Goal: Information Seeking & Learning: Find contact information

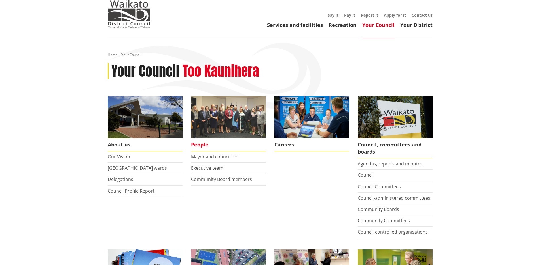
scroll to position [28, 0]
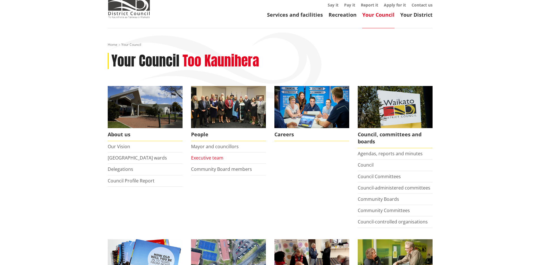
click at [218, 158] on link "Executive team" at bounding box center [207, 158] width 32 height 6
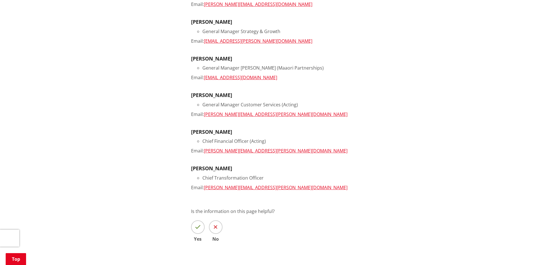
scroll to position [312, 0]
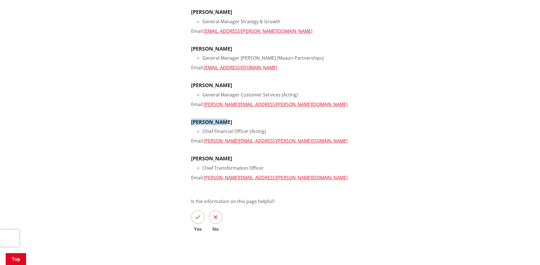
drag, startPoint x: 228, startPoint y: 122, endPoint x: 190, endPoint y: 119, distance: 38.4
click at [190, 119] on div "Our executive team works in partnership with the Mayor, Councillors and other s…" at bounding box center [312, 26] width 250 height 446
copy h3 "Paul Conder"
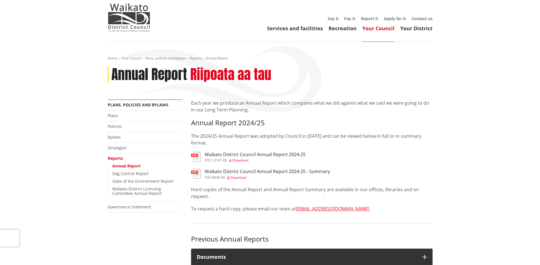
scroll to position [28, 0]
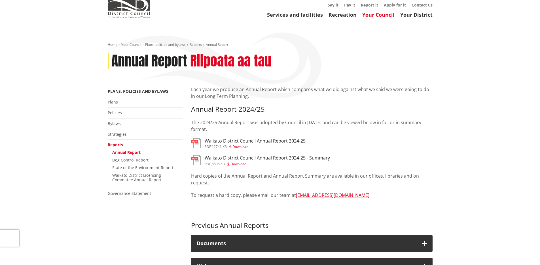
click at [275, 139] on h3 "Waikato District Council Annual Report 2024-25" at bounding box center [255, 141] width 101 height 5
